Goal: Obtain resource: Obtain resource

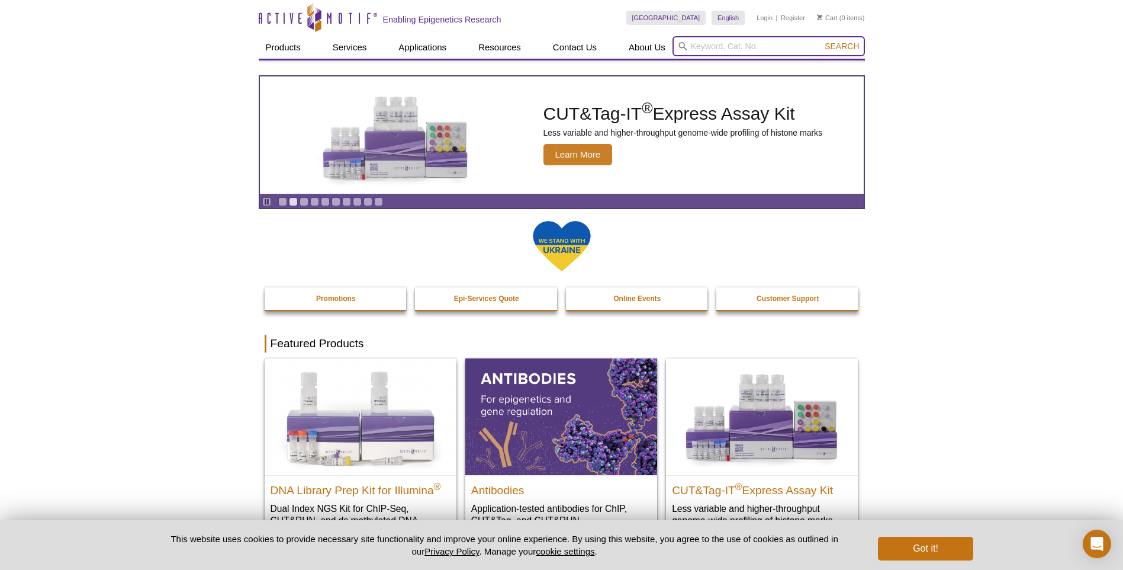
click at [737, 44] on input "search" at bounding box center [769, 46] width 192 height 20
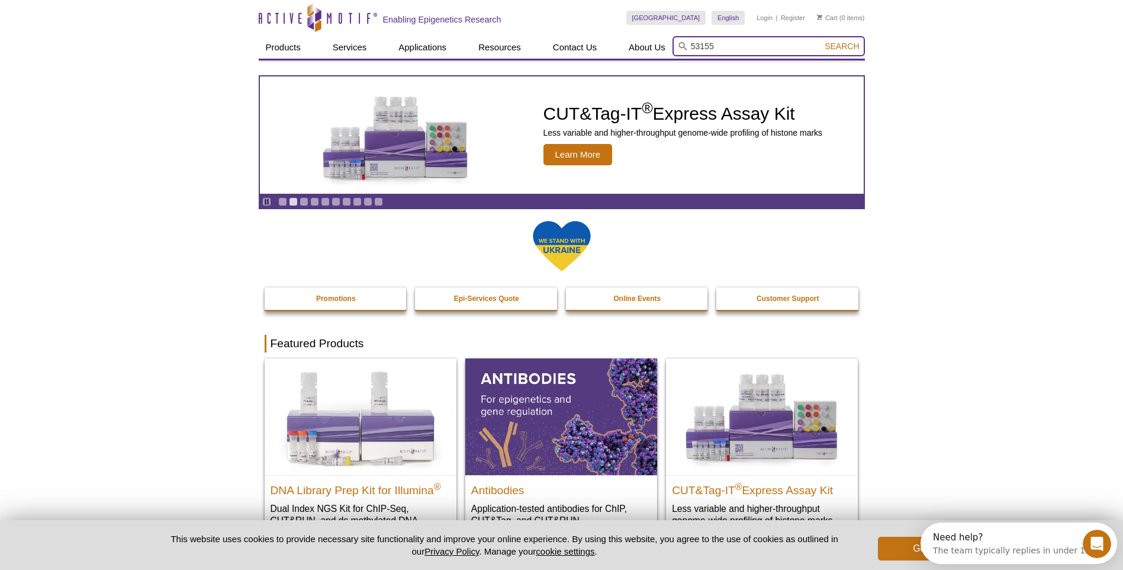
type input "53155"
click at [821, 41] on button "Search" at bounding box center [841, 46] width 41 height 11
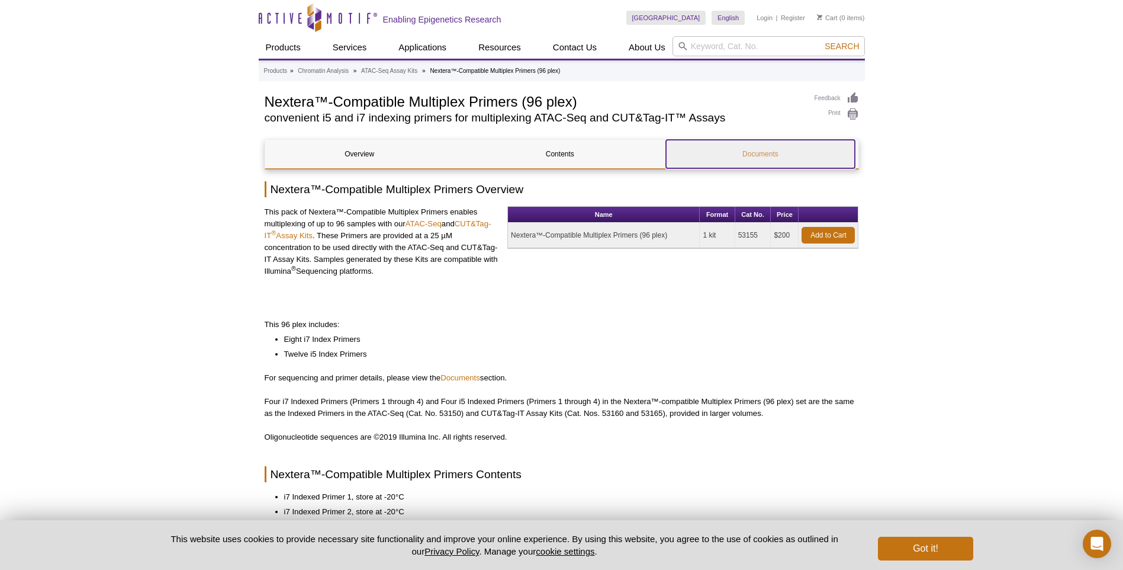
click at [788, 155] on link "Documents" at bounding box center [760, 154] width 189 height 28
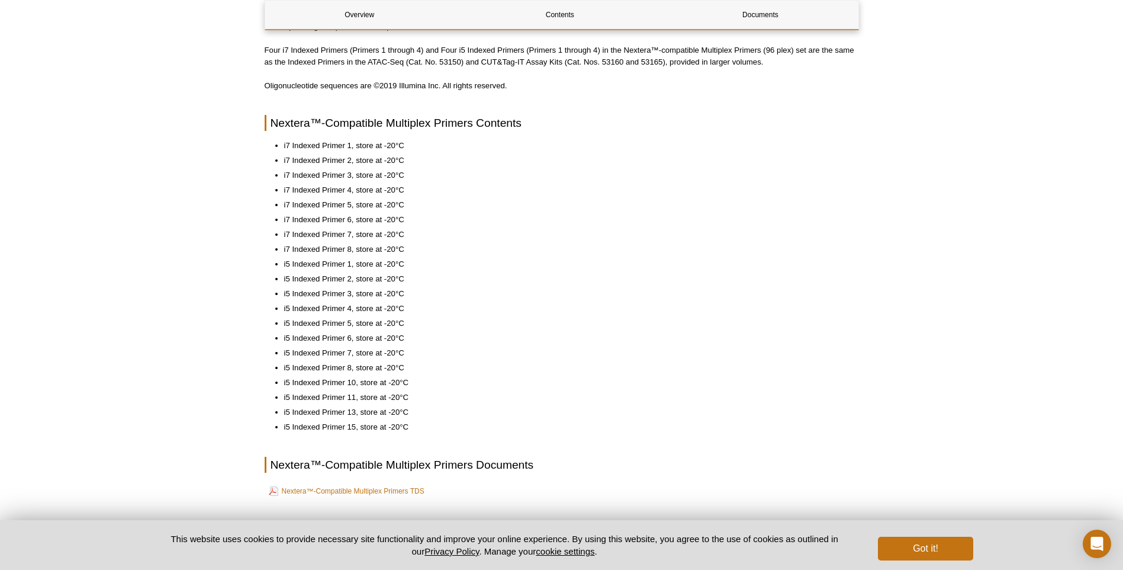
scroll to position [442, 0]
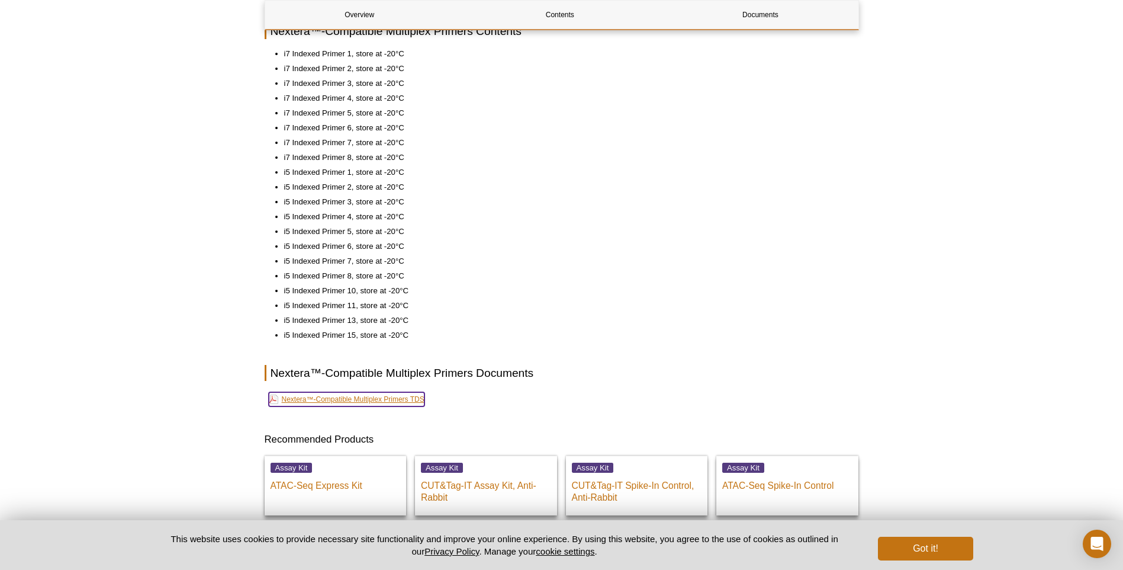
click at [363, 396] on link "Nextera™-Compatible Multiplex Primers TDS" at bounding box center [347, 399] width 156 height 14
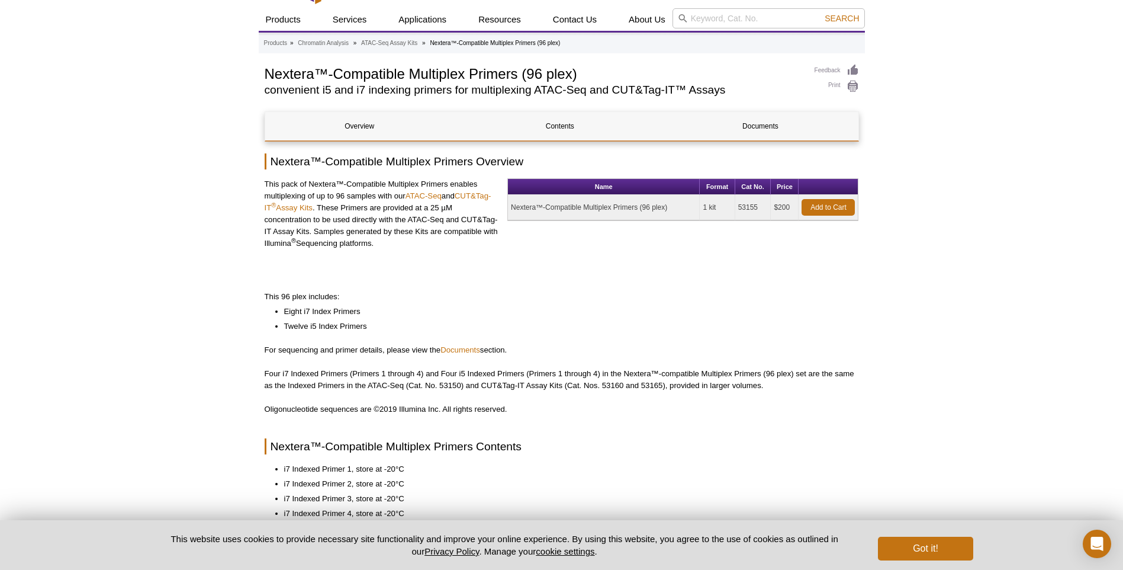
scroll to position [0, 0]
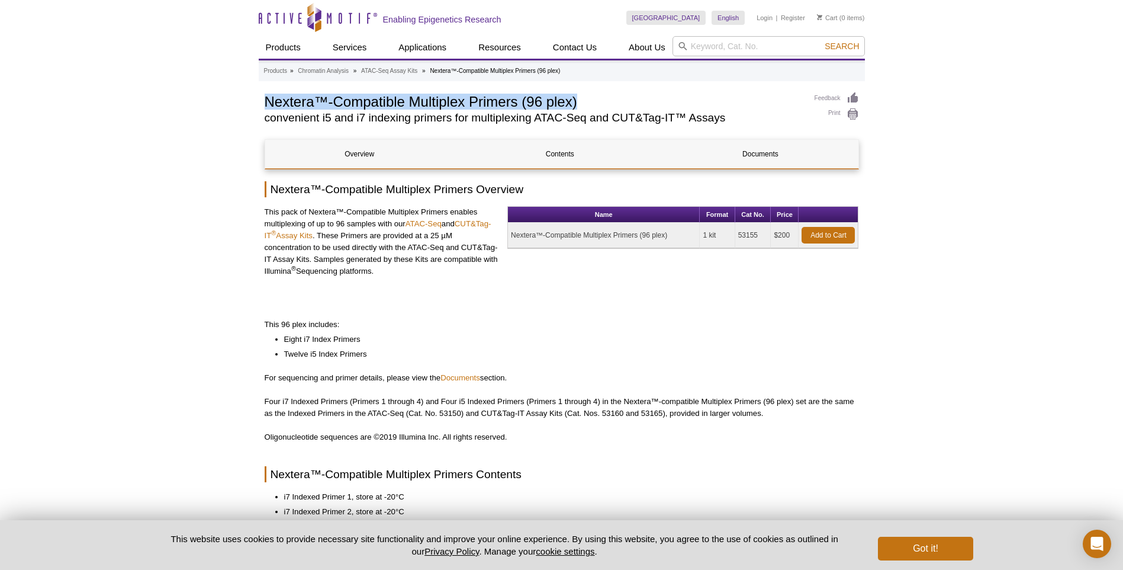
copy h1 "Nextera™-Compatible Multiplex Primers (96 plex)"
drag, startPoint x: 578, startPoint y: 96, endPoint x: 260, endPoint y: 102, distance: 318.0
click at [260, 102] on div "AVAILABLE PRODUCTS ATAC-Seq Express Kit ATAC-Seq Kit Fixed Cell ATAC-Seq Kit Re…" at bounding box center [562, 576] width 606 height 968
